Goal: Transaction & Acquisition: Purchase product/service

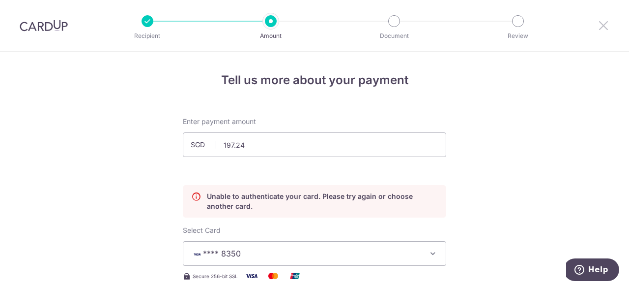
click at [601, 23] on icon at bounding box center [604, 25] width 12 height 12
click at [41, 23] on img at bounding box center [44, 26] width 48 height 12
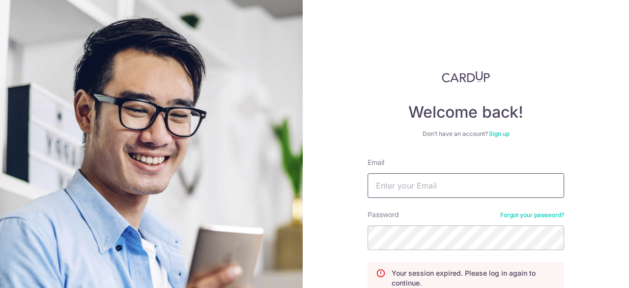
click at [450, 189] on input "Email" at bounding box center [466, 185] width 197 height 25
type input "aljohnmangahas@gmail.com"
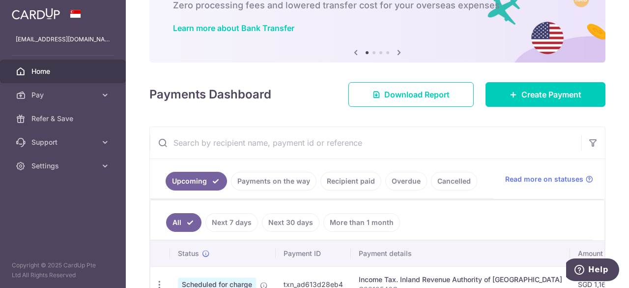
scroll to position [62, 0]
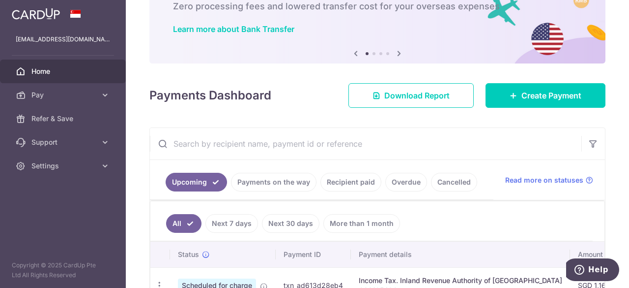
click at [271, 177] on link "Payments on the way" at bounding box center [274, 182] width 86 height 19
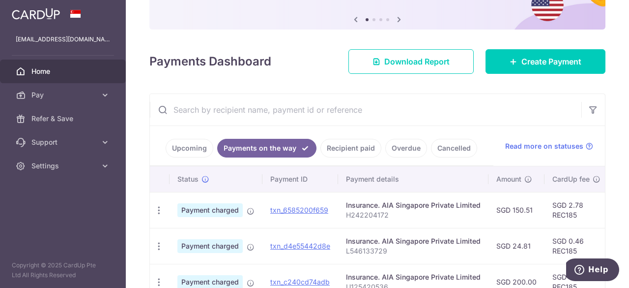
scroll to position [91, 0]
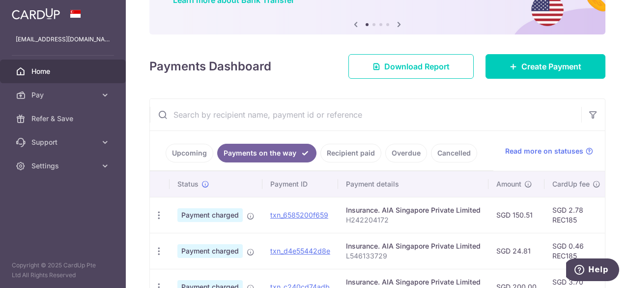
click at [446, 156] on link "Cancelled" at bounding box center [454, 153] width 46 height 19
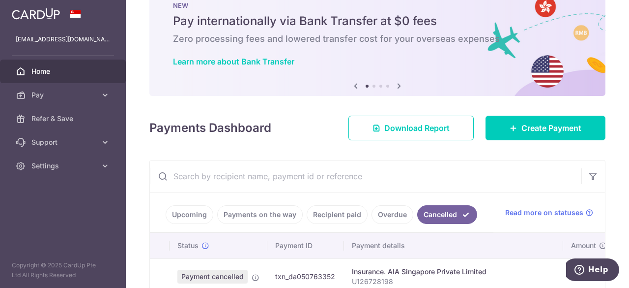
scroll to position [30, 0]
click at [344, 209] on link "Recipient paid" at bounding box center [337, 213] width 61 height 19
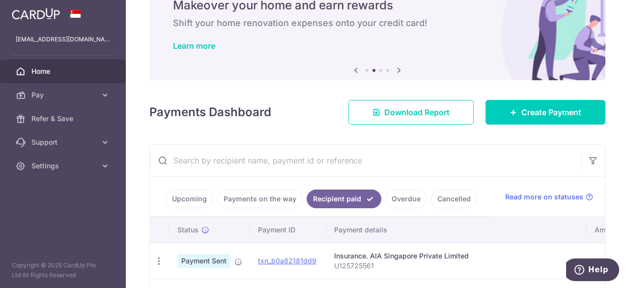
scroll to position [45, 0]
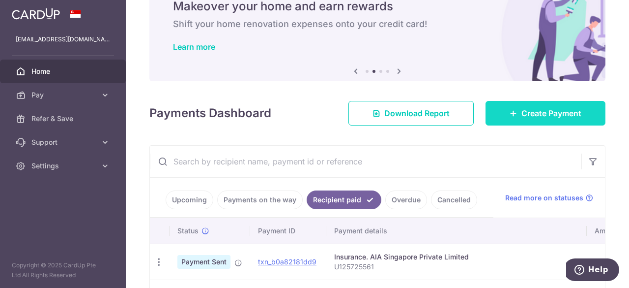
click at [509, 118] on link "Create Payment" at bounding box center [546, 113] width 120 height 25
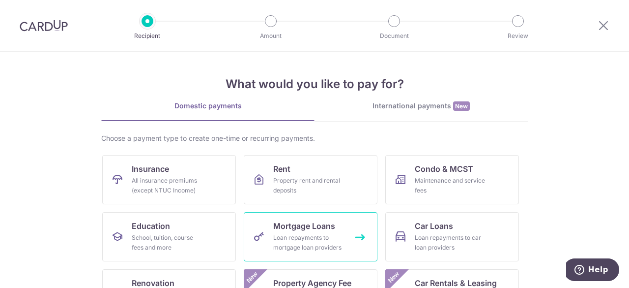
scroll to position [151, 0]
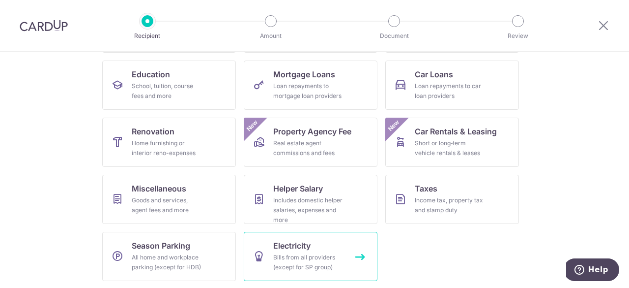
click at [291, 272] on link "Electricity Bills from all providers (except for SP group)" at bounding box center [311, 255] width 134 height 49
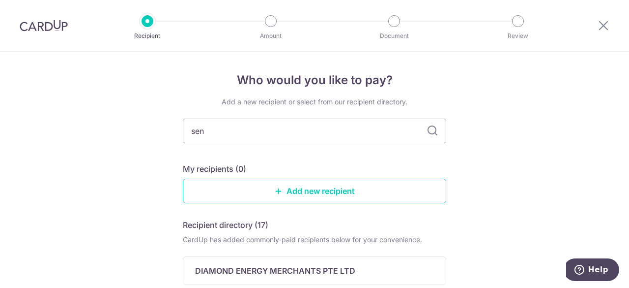
type input "sen"
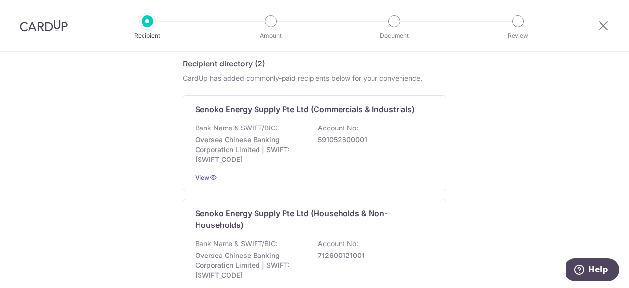
scroll to position [163, 0]
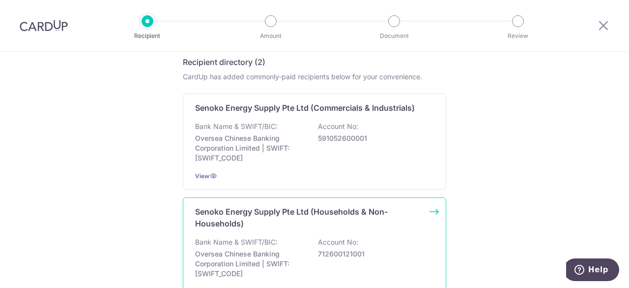
click at [288, 249] on p "Oversea Chinese Banking Corporation Limited | SWIFT: OCBCSGSGXXX" at bounding box center [250, 263] width 110 height 29
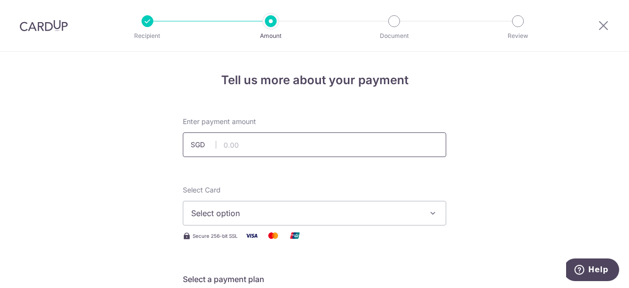
click at [286, 150] on input "text" at bounding box center [314, 144] width 263 height 25
type input "197.24"
click at [240, 213] on span "Select option" at bounding box center [305, 213] width 229 height 12
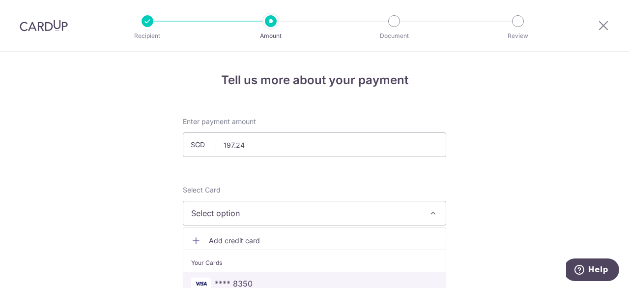
click at [235, 274] on link "**** 8350" at bounding box center [314, 283] width 262 height 24
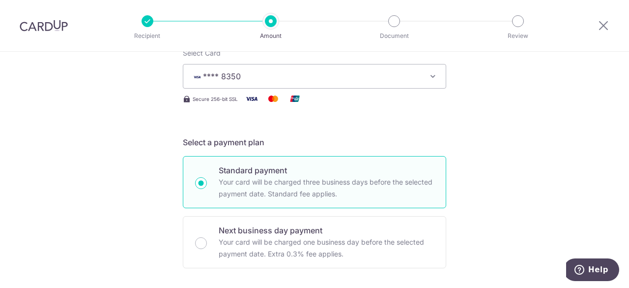
scroll to position [274, 0]
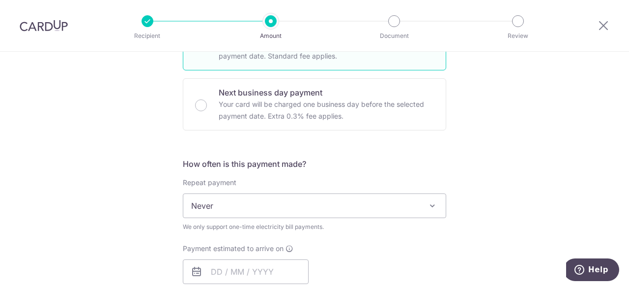
click at [249, 243] on span "Payment estimated to arrive on" at bounding box center [233, 248] width 101 height 10
click at [248, 267] on input "text" at bounding box center [246, 271] width 126 height 25
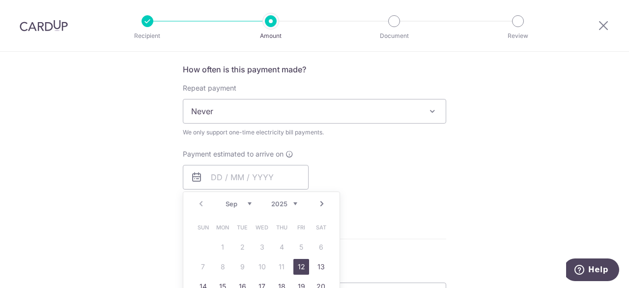
click at [293, 266] on link "12" at bounding box center [301, 267] width 16 height 16
type input "12/09/2025"
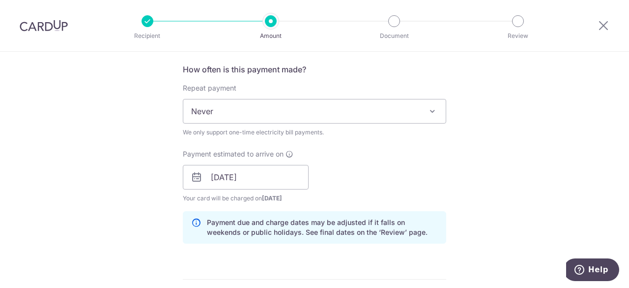
click at [293, 266] on form "Enter payment amount SGD 197.24 197.24 Select Card **** 8350 Add credit card Yo…" at bounding box center [314, 164] width 263 height 832
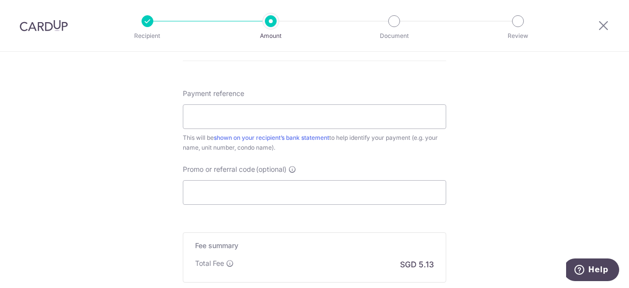
scroll to position [600, 0]
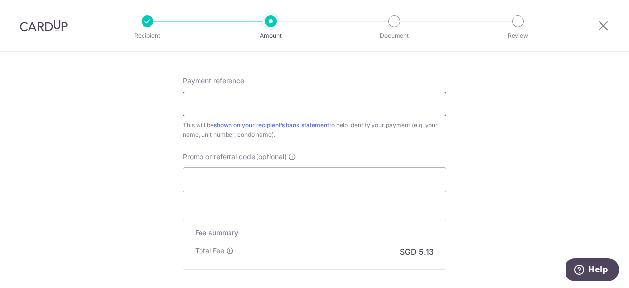
click at [288, 102] on input "Payment reference" at bounding box center [314, 103] width 263 height 25
paste input "100122039R"
type input "100122039R"
click at [258, 181] on input "Promo or referral code (optional)" at bounding box center [314, 179] width 263 height 25
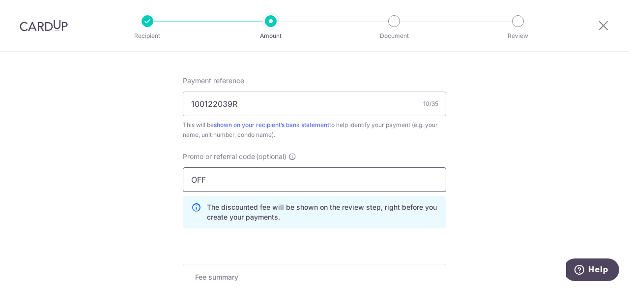
click at [202, 179] on input "OFF" at bounding box center [314, 179] width 263 height 25
paste input "225"
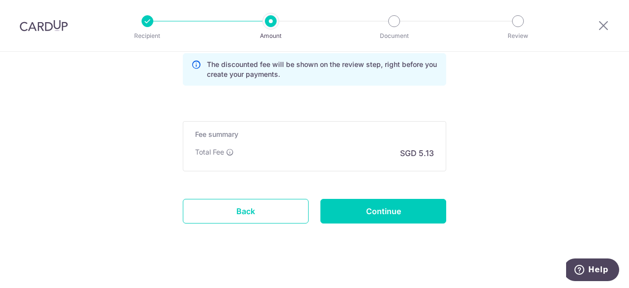
scroll to position [749, 0]
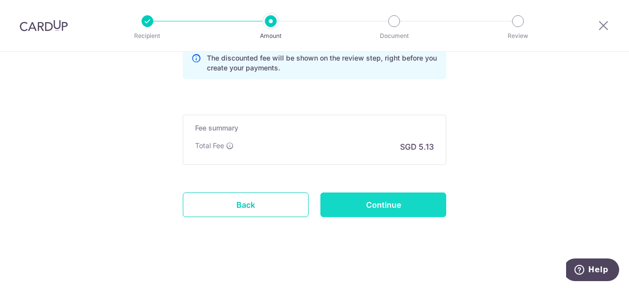
type input "OFF225"
click at [392, 210] on input "Continue" at bounding box center [383, 204] width 126 height 25
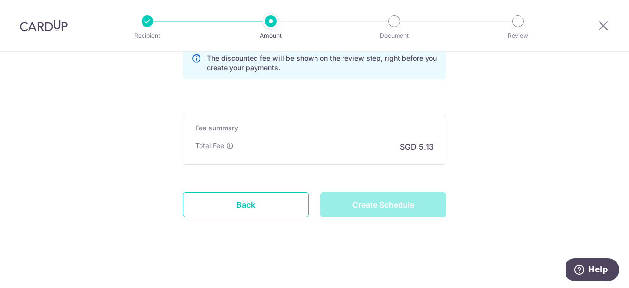
type input "Create Schedule"
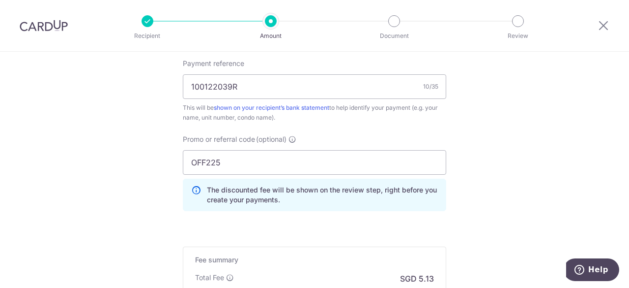
scroll to position [585, 0]
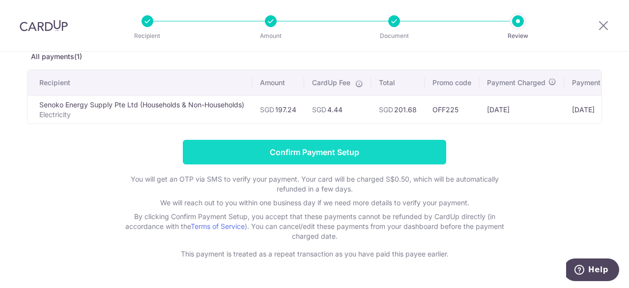
click at [345, 155] on input "Confirm Payment Setup" at bounding box center [314, 152] width 263 height 25
